Goal: Information Seeking & Learning: Learn about a topic

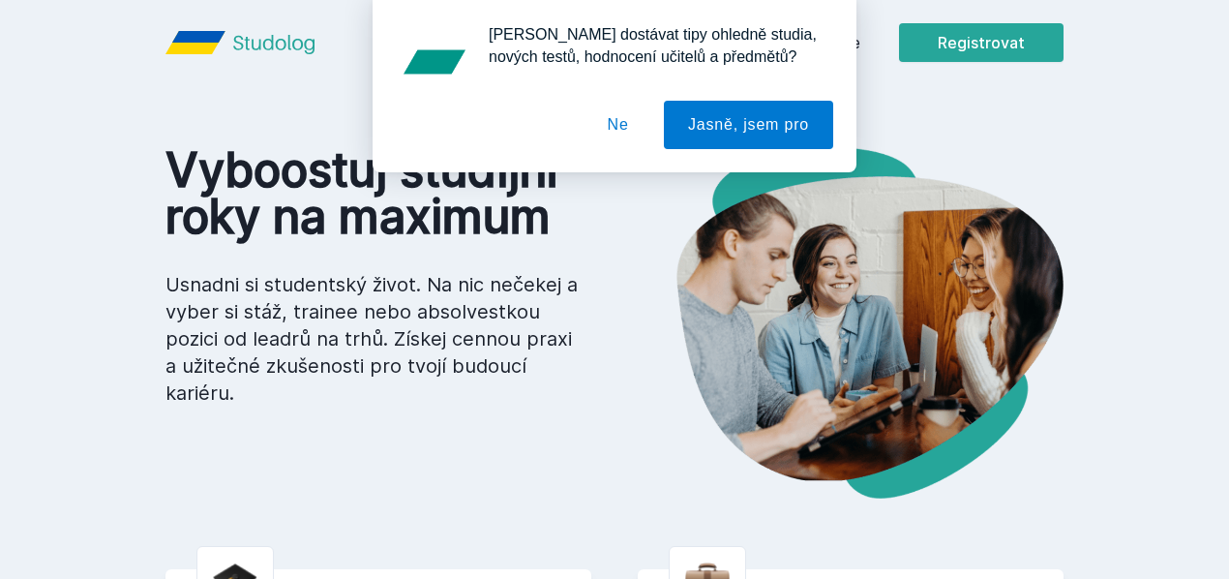
click at [626, 129] on button "Ne" at bounding box center [618, 125] width 70 height 48
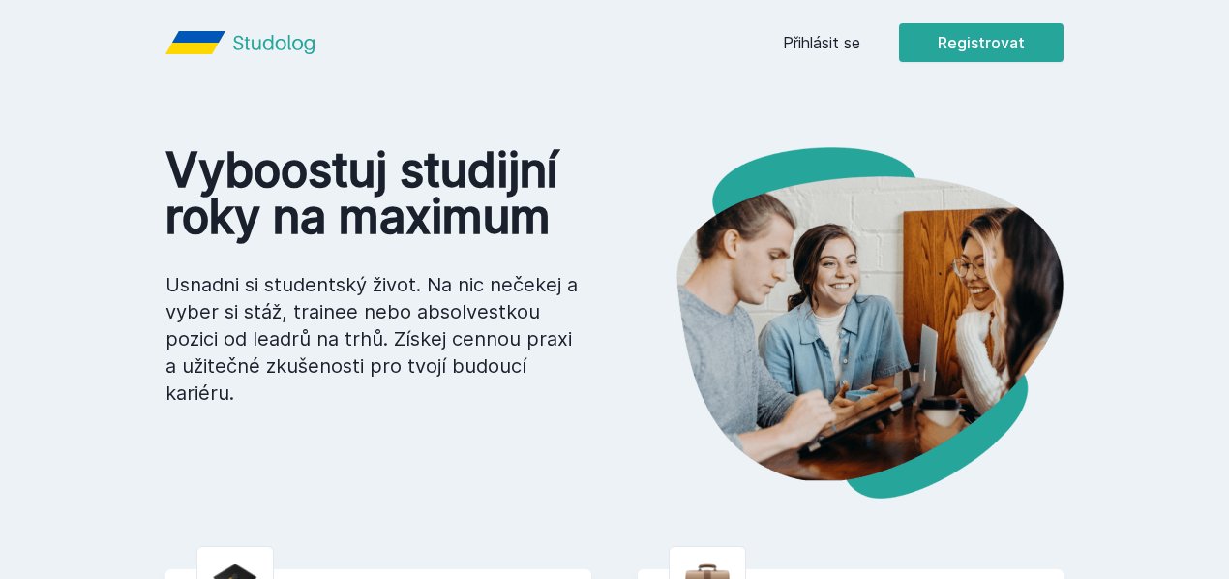
click at [860, 40] on link "Přihlásit se" at bounding box center [821, 42] width 77 height 23
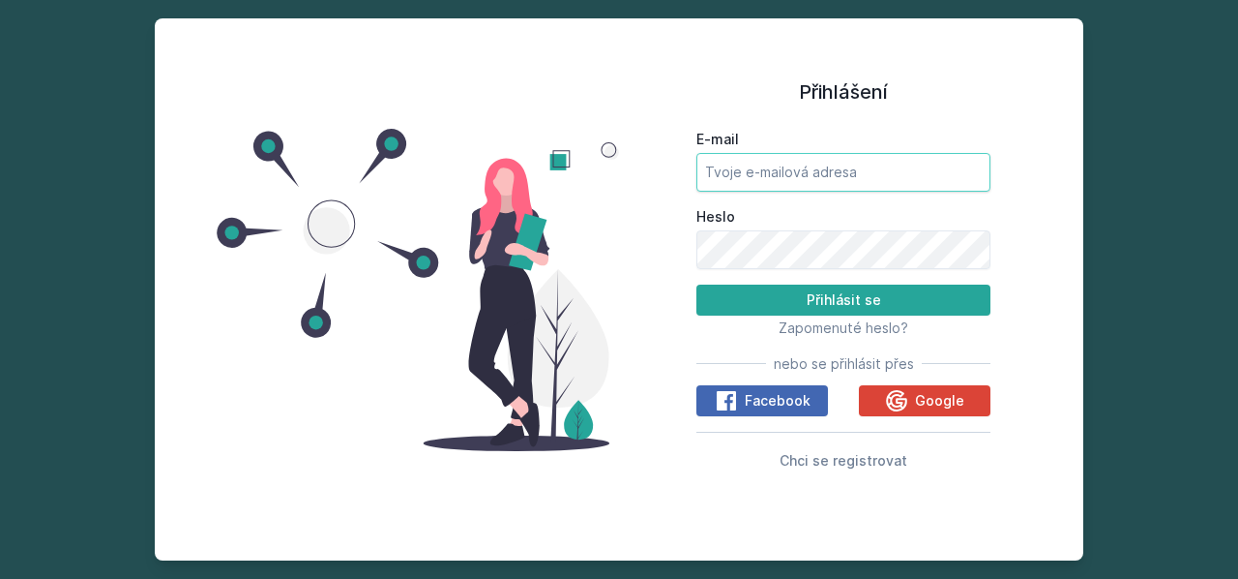
click at [791, 156] on input "E-mail" at bounding box center [844, 172] width 294 height 39
type input "[EMAIL_ADDRESS][DOMAIN_NAME]"
click at [697, 284] on button "Přihlásit se" at bounding box center [844, 299] width 294 height 31
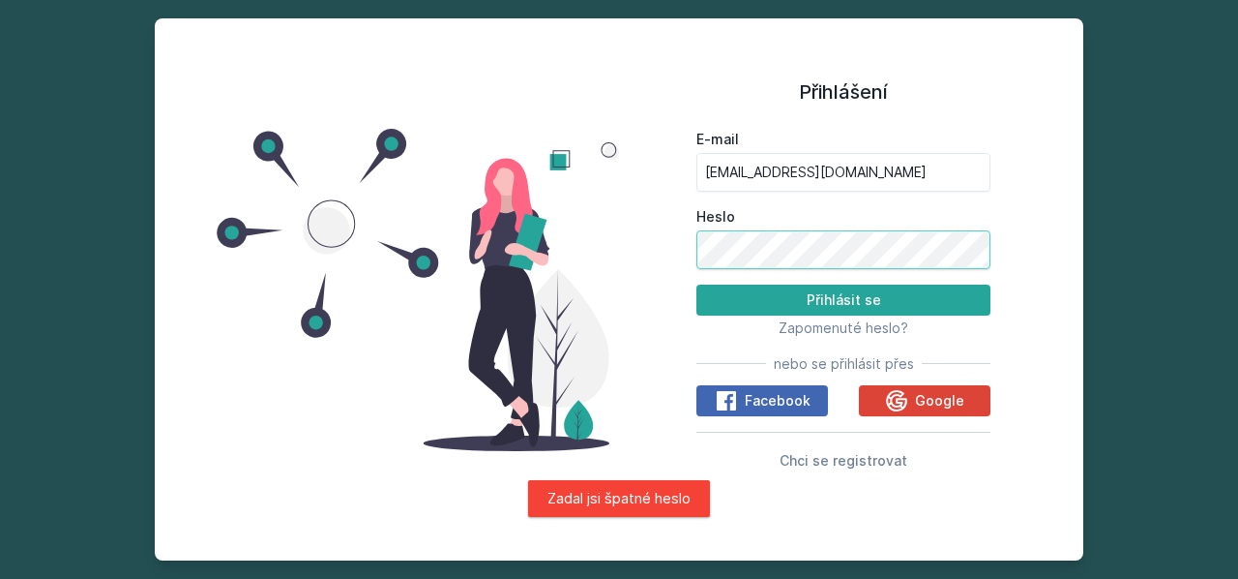
click at [697, 284] on button "Přihlásit se" at bounding box center [844, 299] width 294 height 31
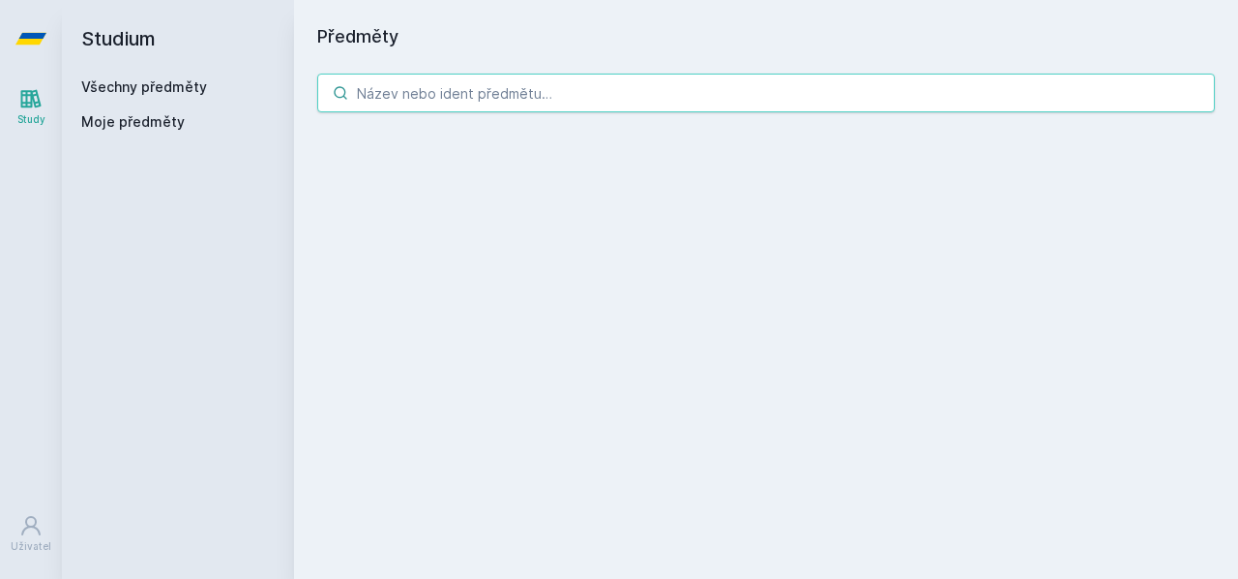
click at [463, 104] on input "search" at bounding box center [766, 93] width 898 height 39
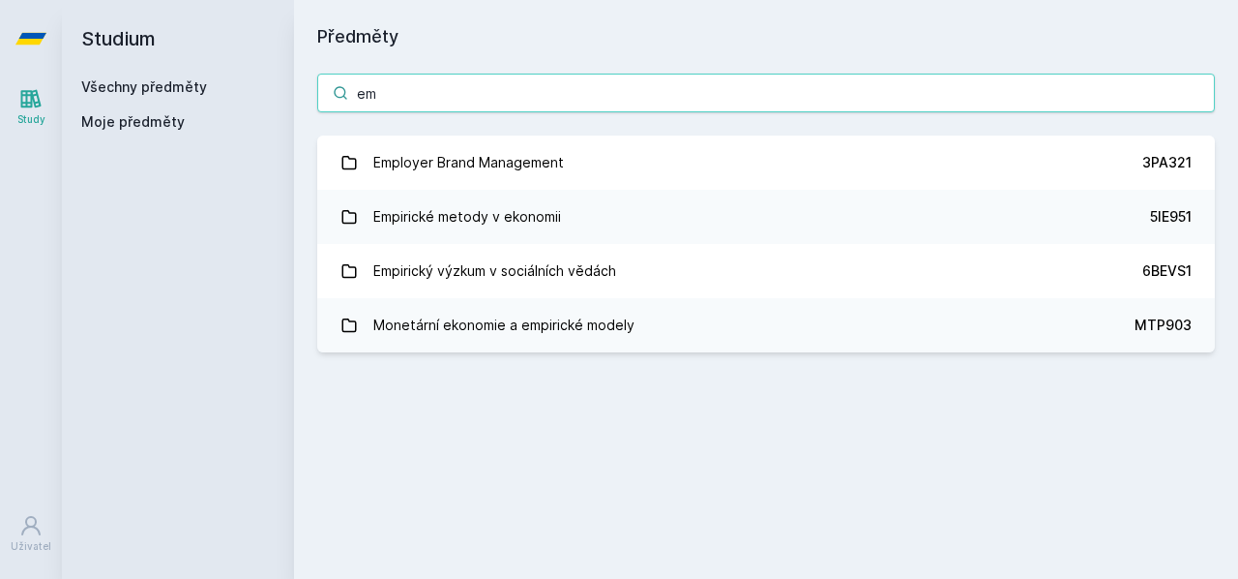
type input "e"
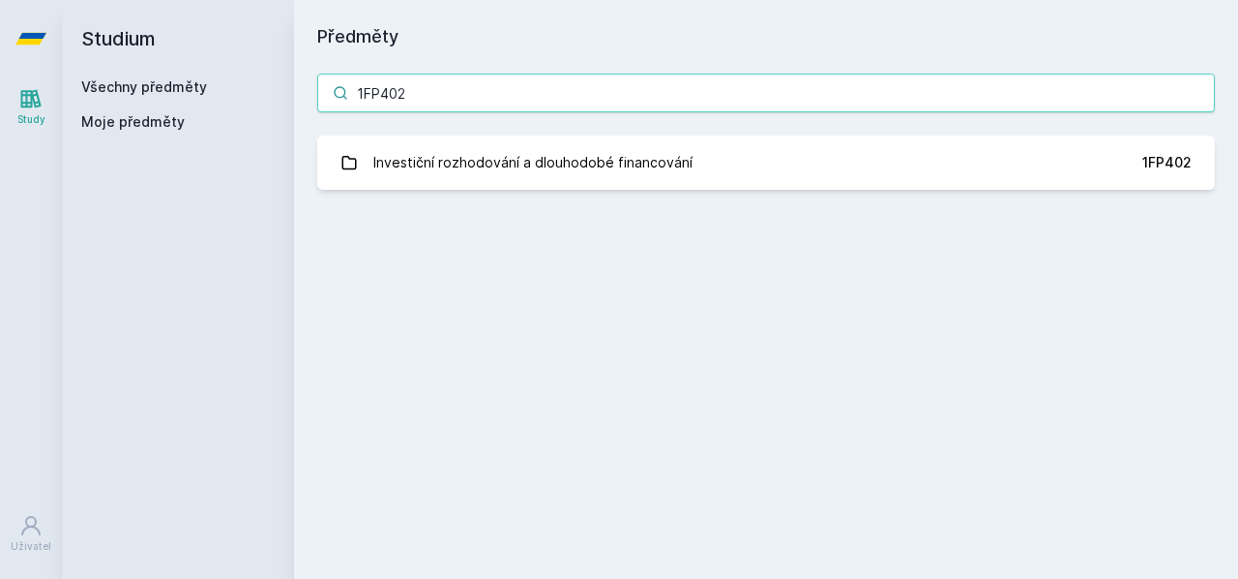
type input "1FP402"
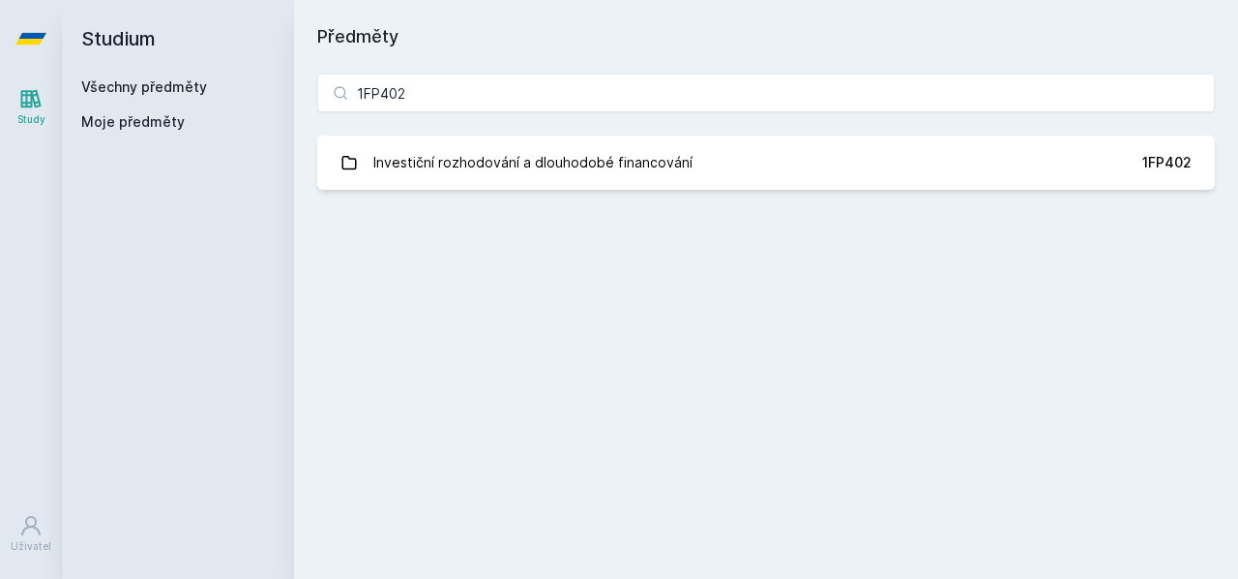
click at [516, 165] on div "Investiční rozhodování a dlouhodobé financování" at bounding box center [532, 162] width 319 height 39
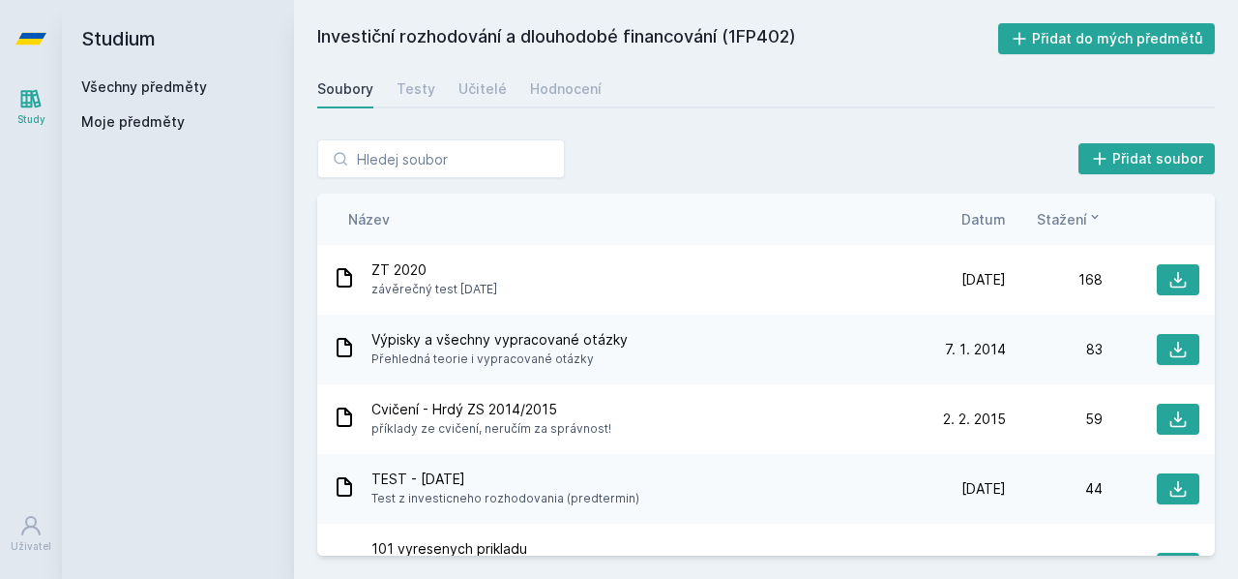
click at [1175, 287] on icon at bounding box center [1178, 279] width 19 height 19
